Goal: Information Seeking & Learning: Check status

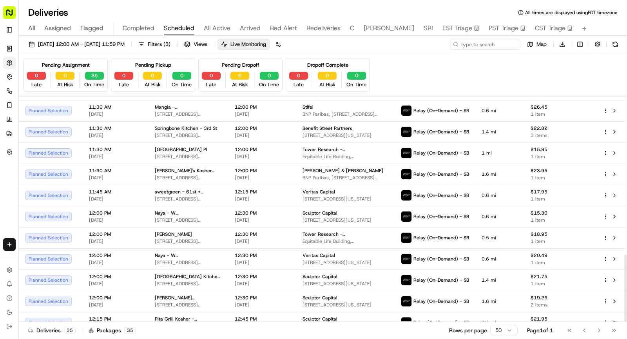
scroll to position [532, 0]
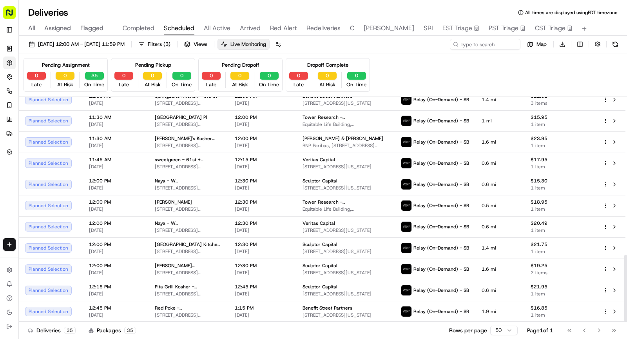
click at [213, 28] on span "All Active" at bounding box center [217, 28] width 27 height 9
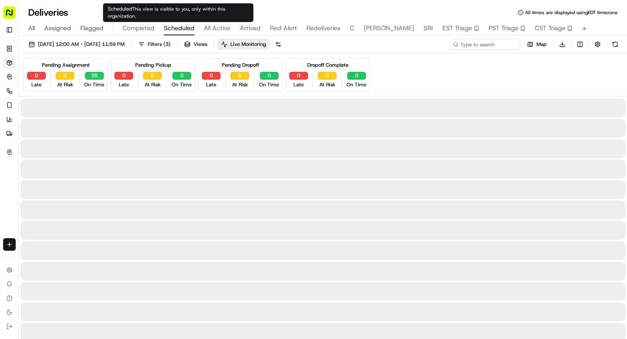
click at [186, 27] on span "Scheduled" at bounding box center [179, 28] width 31 height 9
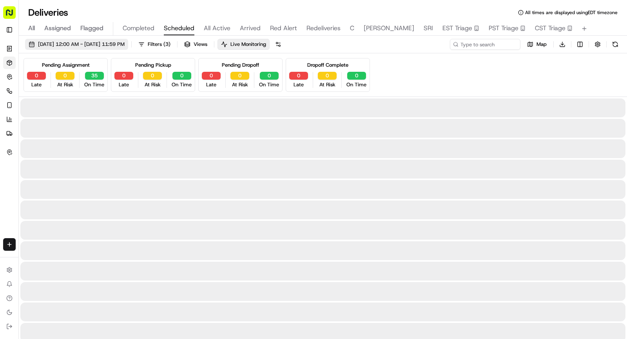
click at [124, 47] on span "[DATE] 12:00 AM - [DATE] 11:59 PM" at bounding box center [81, 44] width 87 height 7
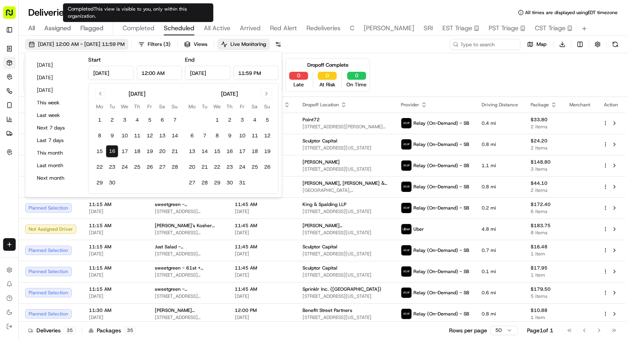
type input "[DATE]"
type input "12:00 AM"
type input "[DATE]"
type input "11:59 PM"
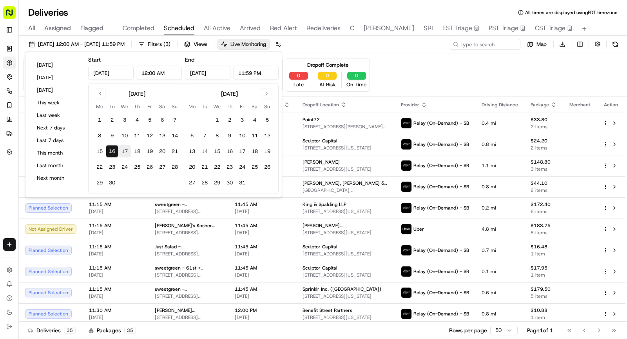
click at [124, 151] on button "17" at bounding box center [124, 151] width 13 height 13
type input "[DATE]"
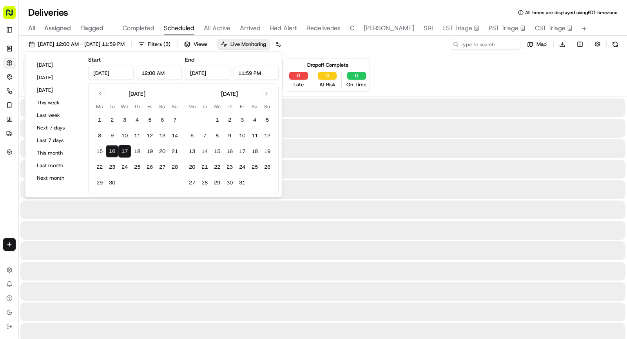
click at [124, 151] on button "17" at bounding box center [124, 151] width 13 height 13
type input "[DATE]"
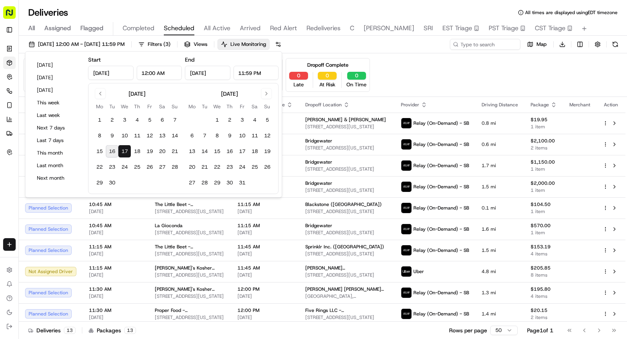
click at [402, 81] on div "Pending Assignment 0 Late 0 At Risk 13 On Time Pending Pickup 0 Late 0 At Risk …" at bounding box center [323, 75] width 599 height 34
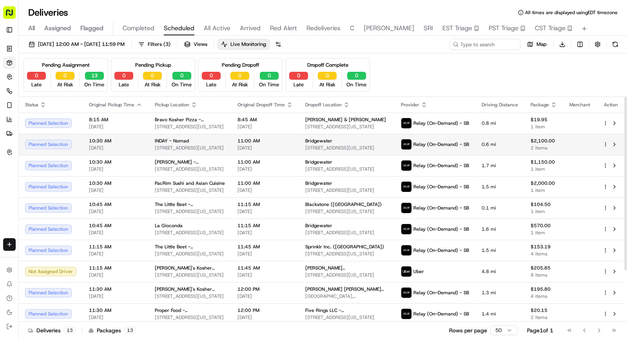
click at [301, 137] on td "Bridgewater [STREET_ADDRESS][US_STATE]" at bounding box center [347, 144] width 96 height 21
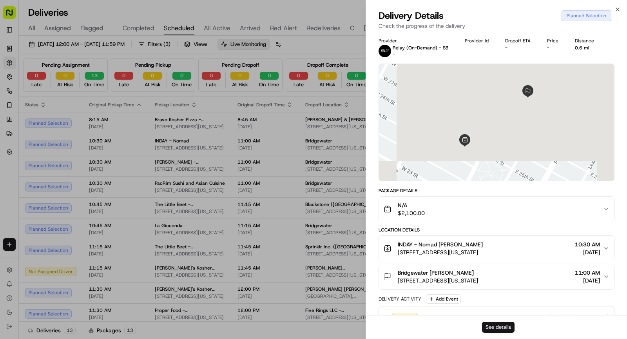
click at [501, 329] on button "See details" at bounding box center [498, 327] width 33 height 11
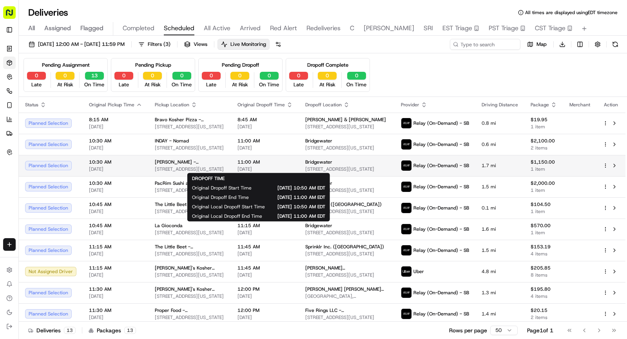
click at [253, 161] on span "11:00 AM" at bounding box center [265, 162] width 55 height 6
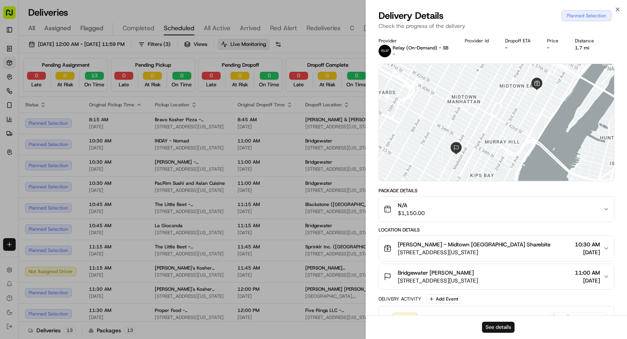
click at [494, 327] on button "See details" at bounding box center [498, 327] width 33 height 11
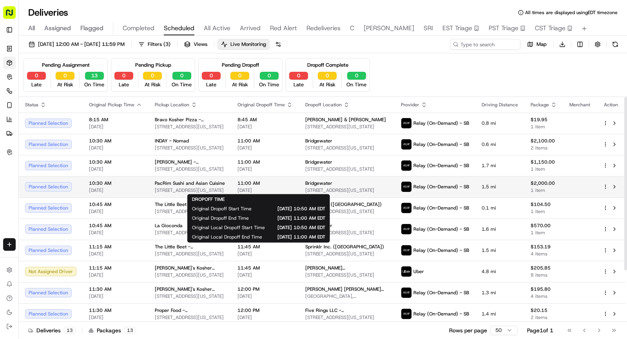
click at [260, 188] on span "[DATE]" at bounding box center [265, 190] width 55 height 6
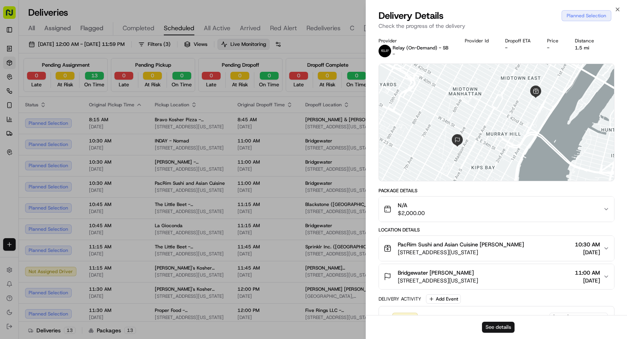
click at [504, 328] on button "See details" at bounding box center [498, 327] width 33 height 11
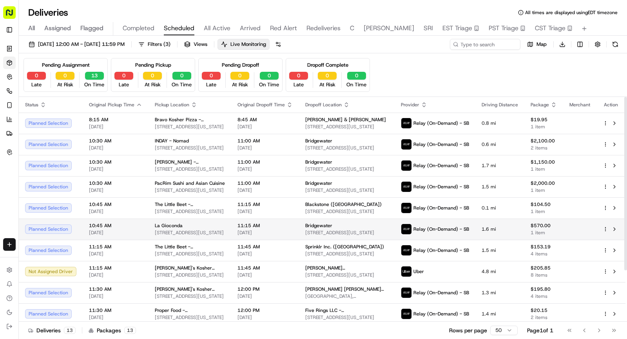
click at [497, 227] on span "1.6 mi" at bounding box center [500, 229] width 36 height 6
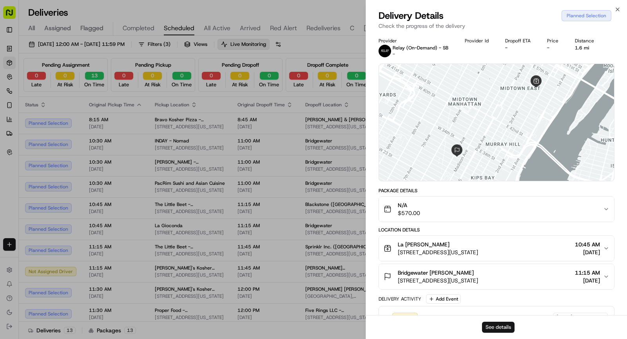
click at [499, 324] on button "See details" at bounding box center [498, 327] width 33 height 11
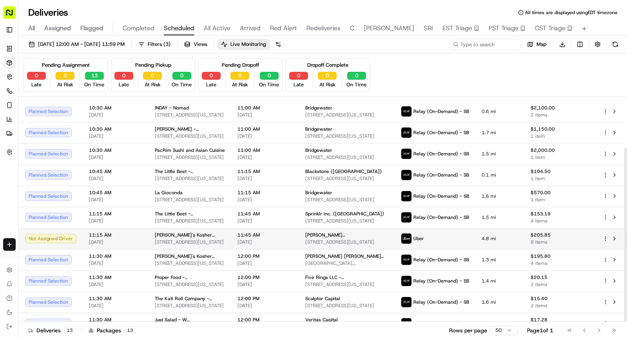
scroll to position [66, 0]
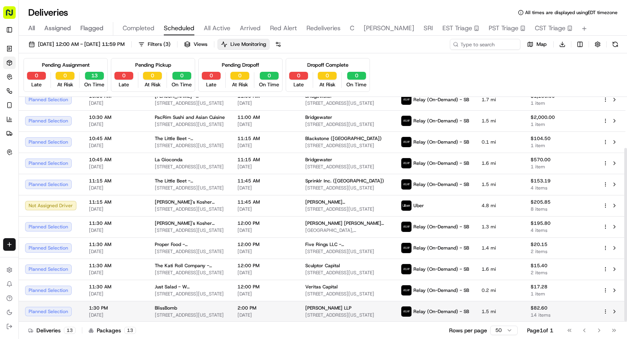
click at [428, 310] on span "Relay (On-Demand) - SB" at bounding box center [442, 311] width 56 height 6
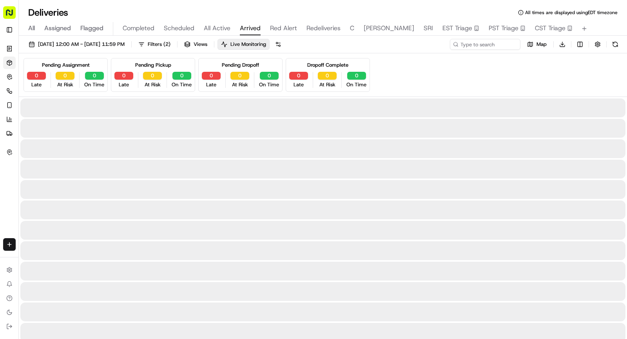
click at [244, 28] on span "Arrived" at bounding box center [250, 28] width 21 height 9
click at [282, 35] on button "Red Alert" at bounding box center [283, 28] width 27 height 13
click at [246, 27] on span "Arrived" at bounding box center [250, 28] width 21 height 9
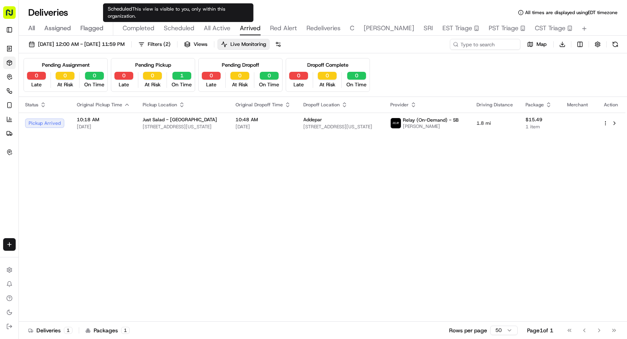
click at [180, 30] on span "Scheduled" at bounding box center [179, 28] width 31 height 9
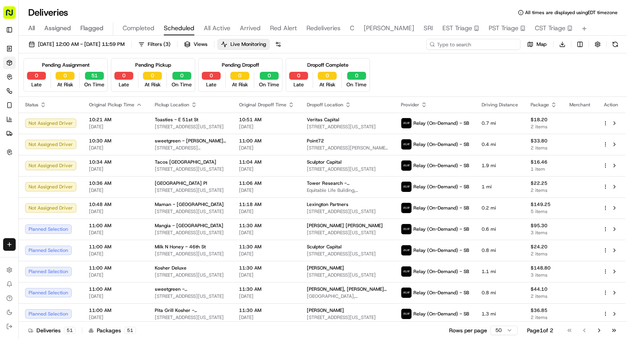
click at [494, 43] on input at bounding box center [474, 44] width 94 height 11
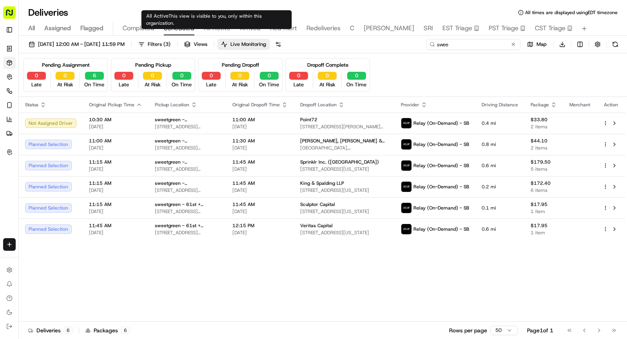
type input "swee"
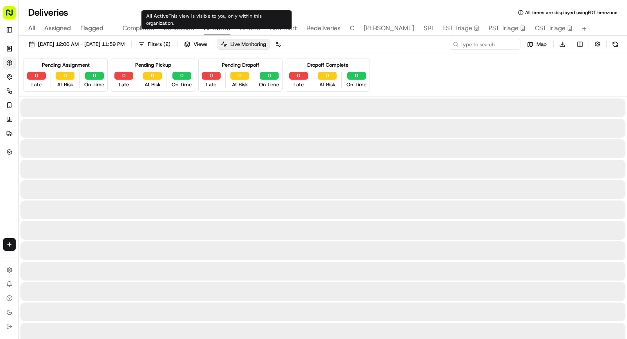
click at [220, 27] on span "All Active" at bounding box center [217, 28] width 27 height 9
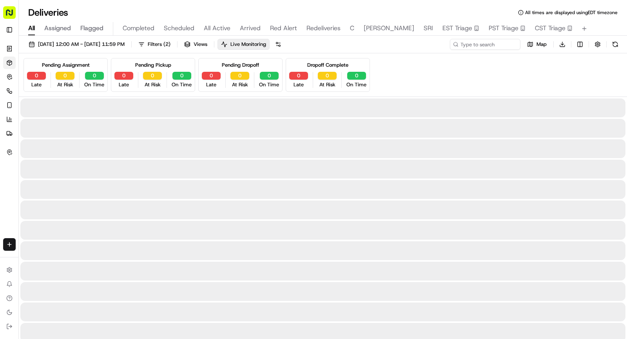
click at [31, 30] on span "All" at bounding box center [31, 28] width 7 height 9
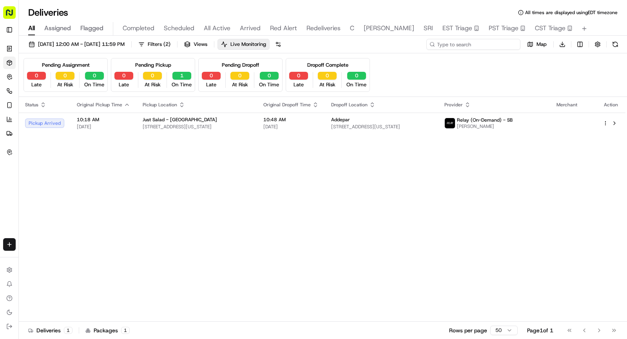
click at [496, 46] on input at bounding box center [474, 44] width 94 height 11
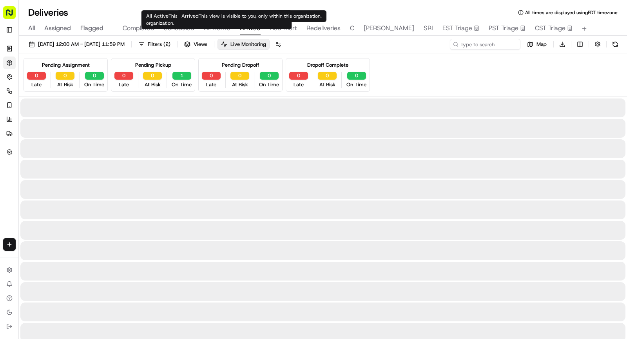
click at [252, 26] on span "Arrived" at bounding box center [250, 28] width 21 height 9
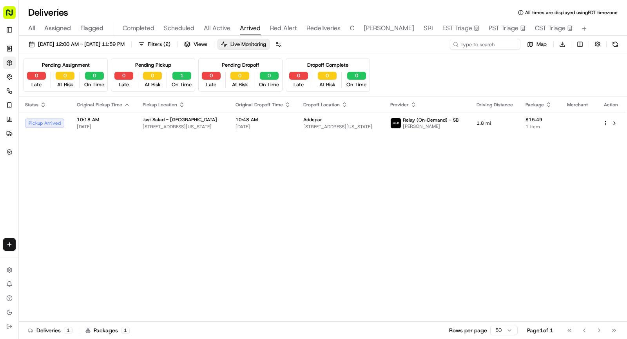
click at [36, 25] on div "All Assigned Flagged Completed Scheduled All Active Arrived Red Alert Redeliver…" at bounding box center [323, 29] width 609 height 14
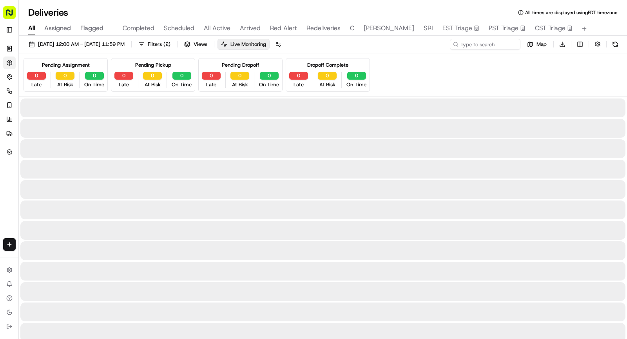
click at [32, 25] on span "All" at bounding box center [31, 28] width 7 height 9
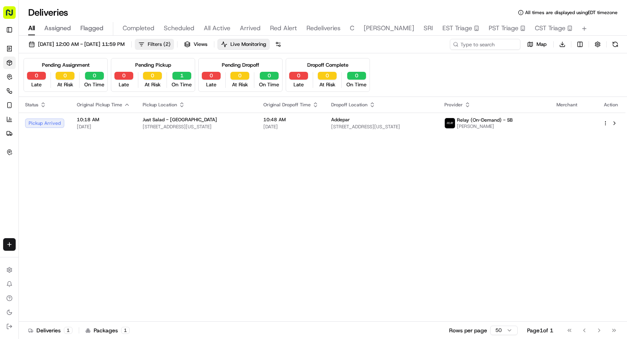
click at [171, 44] on span "( 2 )" at bounding box center [167, 44] width 7 height 7
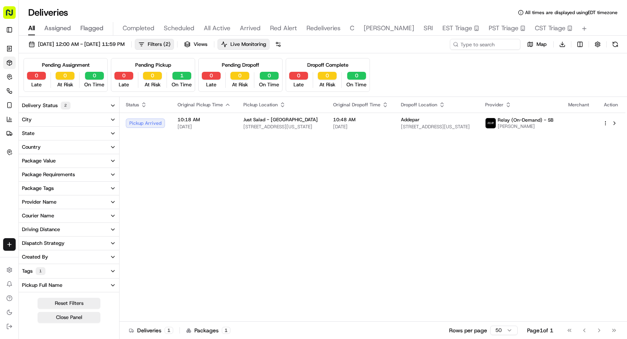
click at [84, 94] on div "Pending Assignment 0 Late 0 At Risk 0 On Time Pending Pickup 0 Late 0 At Risk 1…" at bounding box center [323, 75] width 609 height 44
click at [84, 98] on button "Delivery Status 2" at bounding box center [69, 105] width 100 height 14
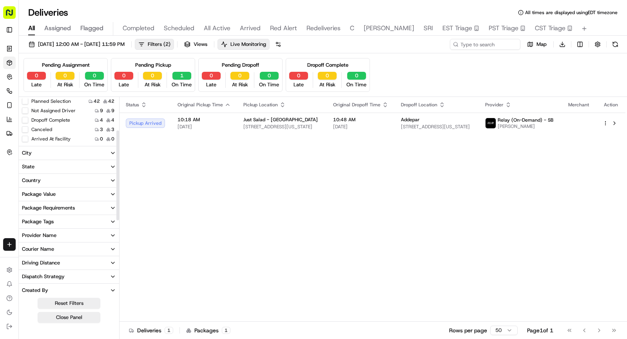
scroll to position [144, 0]
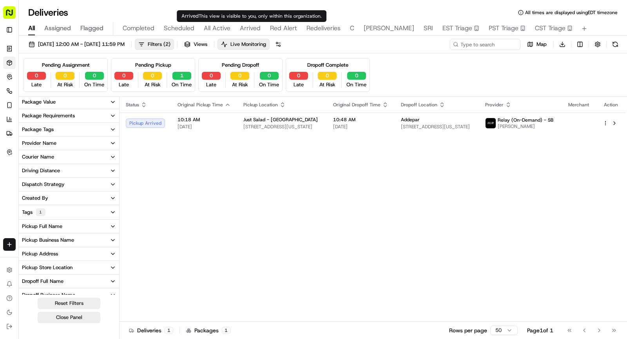
click at [252, 25] on span "Arrived" at bounding box center [250, 28] width 21 height 9
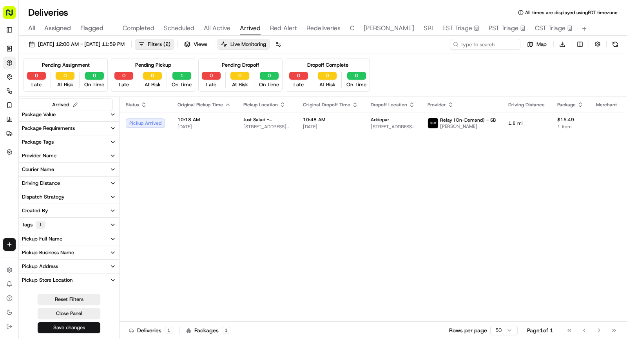
click at [56, 326] on button "Save changes" at bounding box center [69, 327] width 63 height 11
click at [171, 42] on span "Filters ( 2 )" at bounding box center [159, 44] width 23 height 7
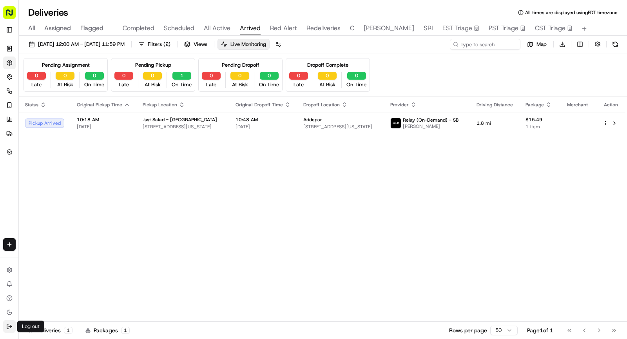
click at [8, 329] on icon at bounding box center [8, 326] width 2 height 5
